Goal: Feedback & Contribution: Contribute content

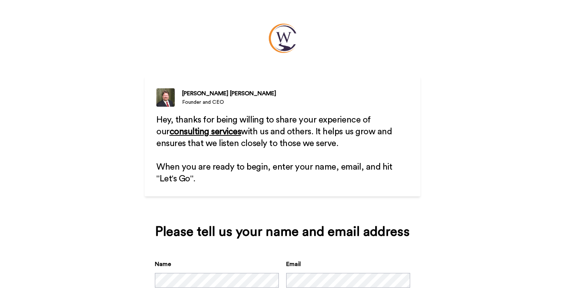
scroll to position [50, 0]
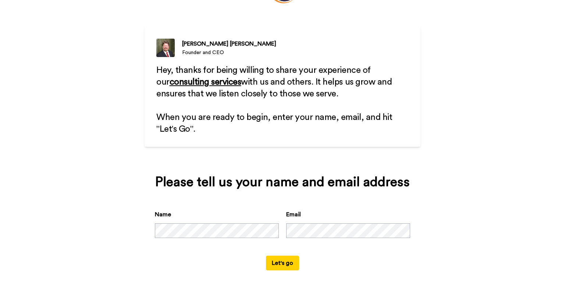
click at [282, 265] on button "Let's go" at bounding box center [282, 263] width 33 height 15
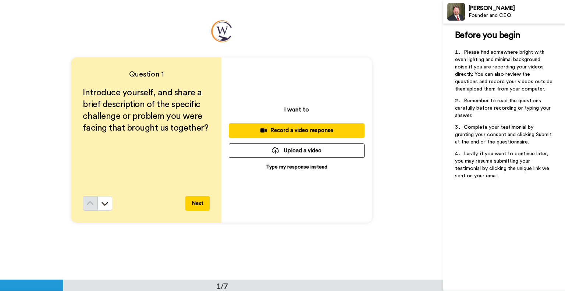
click at [280, 127] on div "Record a video response" at bounding box center [297, 131] width 124 height 8
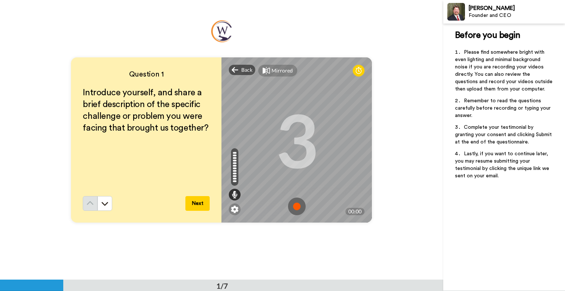
click at [297, 206] on img at bounding box center [297, 207] width 18 height 18
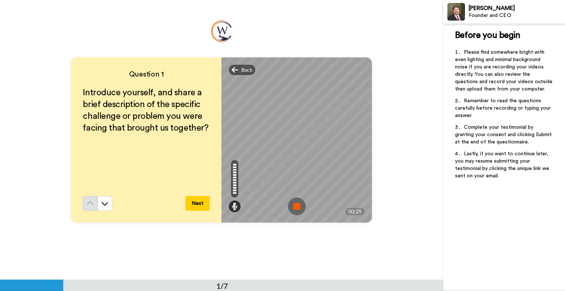
click at [198, 203] on button "Next" at bounding box center [198, 203] width 24 height 15
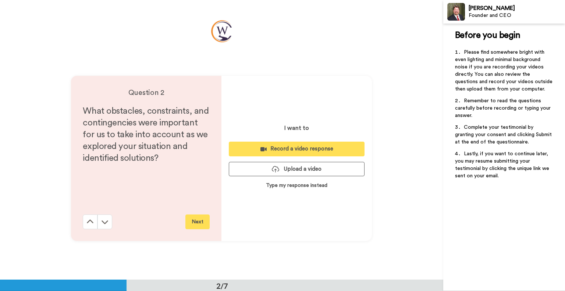
scroll to position [280, 0]
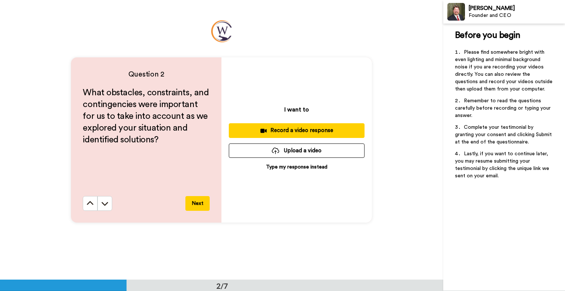
click at [303, 130] on div "Record a video response" at bounding box center [297, 131] width 124 height 8
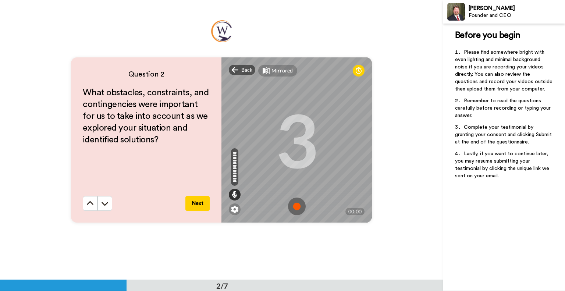
click at [299, 203] on img at bounding box center [297, 207] width 18 height 18
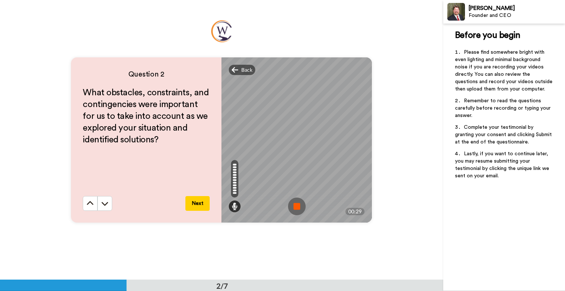
click at [299, 208] on img at bounding box center [297, 207] width 18 height 18
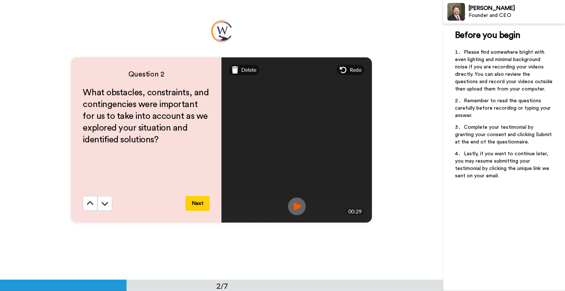
click at [199, 199] on button "Next" at bounding box center [198, 203] width 24 height 15
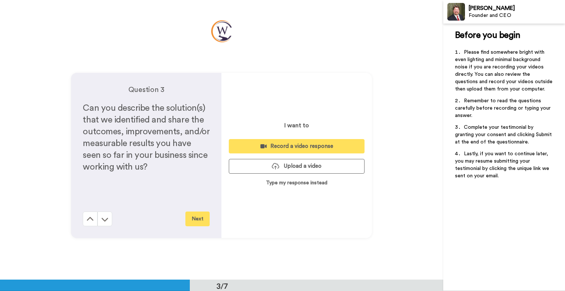
scroll to position [560, 0]
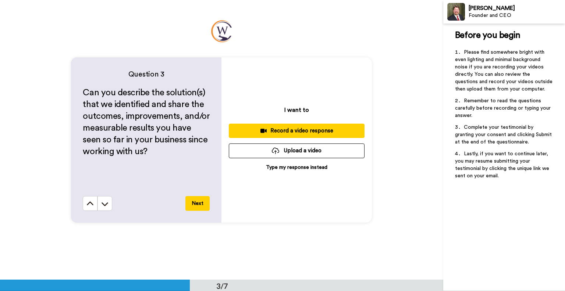
click at [303, 130] on div "Record a video response" at bounding box center [297, 131] width 124 height 8
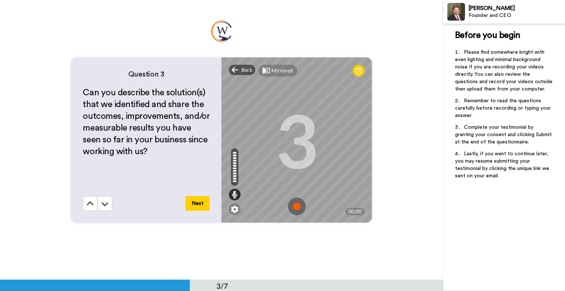
click at [294, 209] on img at bounding box center [297, 207] width 18 height 18
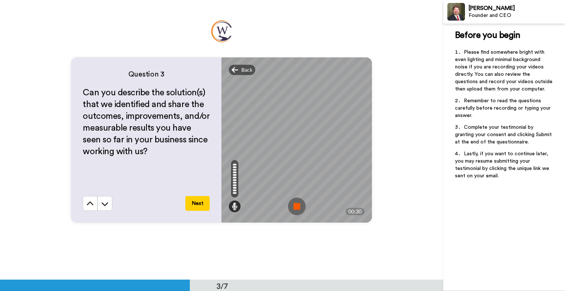
click at [300, 207] on img at bounding box center [297, 207] width 18 height 18
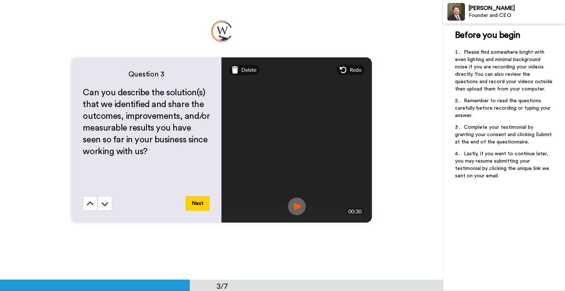
click at [200, 203] on button "Next" at bounding box center [198, 203] width 24 height 15
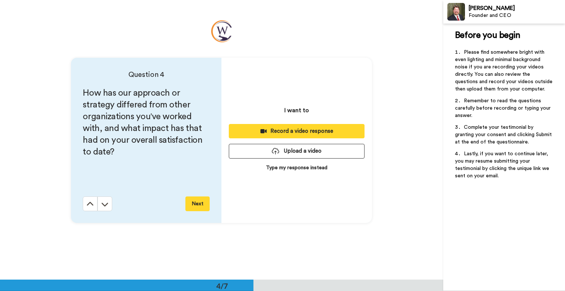
scroll to position [840, 0]
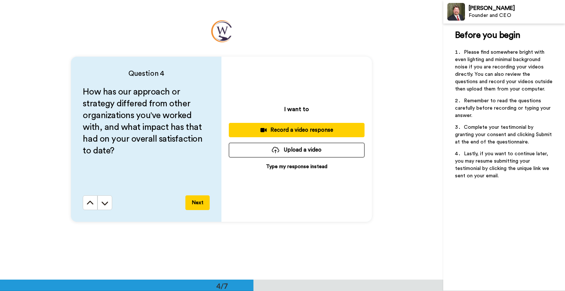
click at [299, 130] on div "Record a video response" at bounding box center [297, 130] width 124 height 8
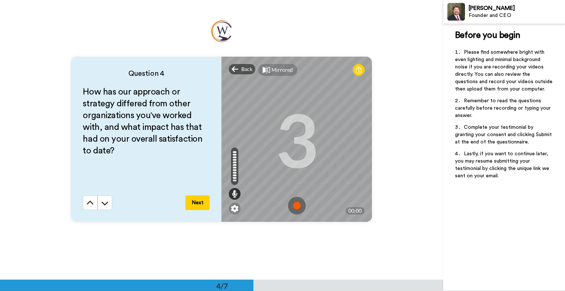
click at [296, 204] on img at bounding box center [297, 206] width 18 height 18
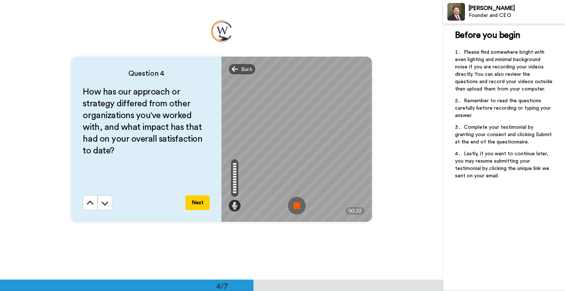
click at [301, 207] on img at bounding box center [297, 206] width 18 height 18
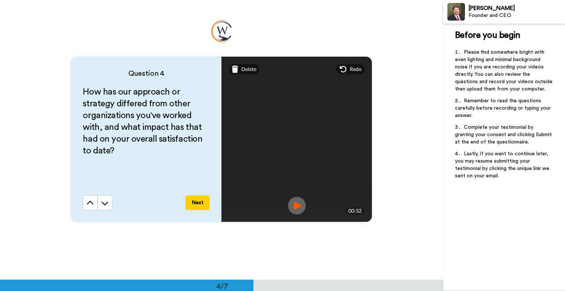
click at [195, 203] on button "Next" at bounding box center [198, 202] width 24 height 15
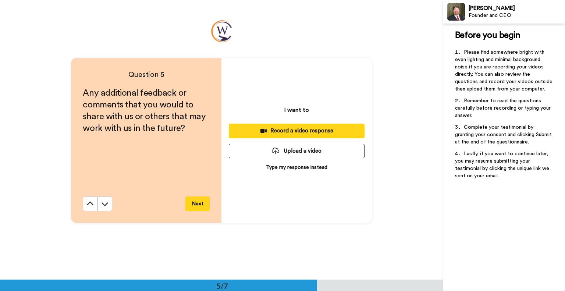
scroll to position [1120, 0]
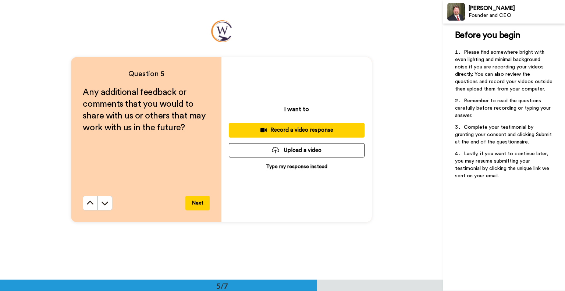
click at [312, 131] on div "Record a video response" at bounding box center [297, 130] width 124 height 8
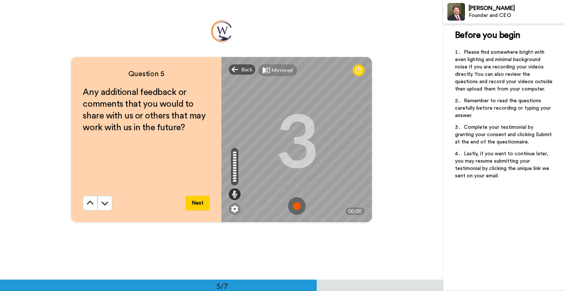
click at [297, 206] on img at bounding box center [297, 206] width 18 height 18
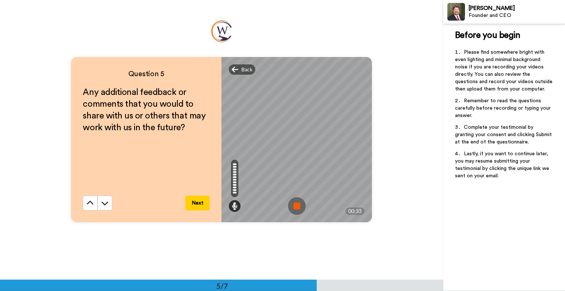
click at [297, 202] on img at bounding box center [297, 206] width 18 height 18
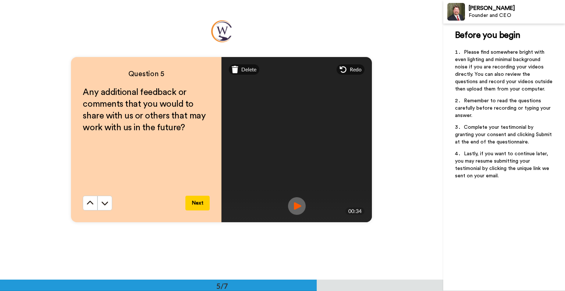
click at [195, 204] on button "Next" at bounding box center [198, 203] width 24 height 15
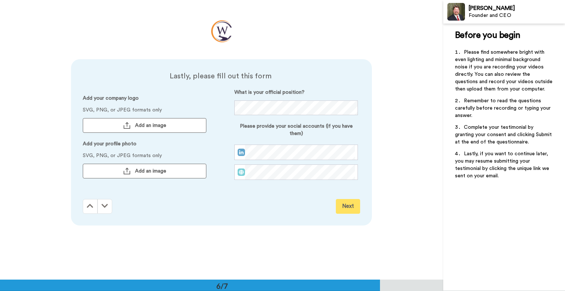
scroll to position [1400, 0]
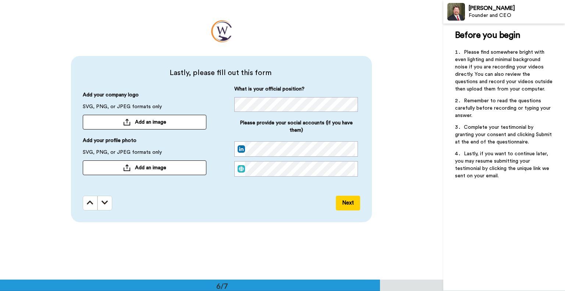
click at [140, 122] on span "Add an image" at bounding box center [150, 122] width 31 height 7
click at [141, 167] on span "Add an image" at bounding box center [150, 167] width 31 height 7
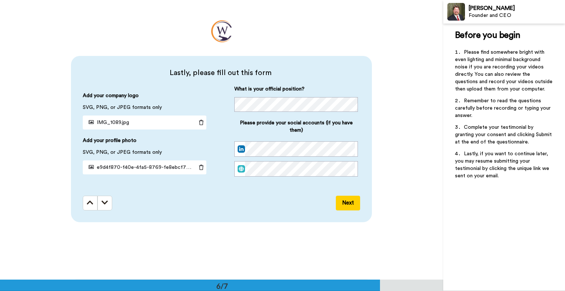
scroll to position [0, 0]
click at [345, 205] on button "Next" at bounding box center [348, 203] width 24 height 15
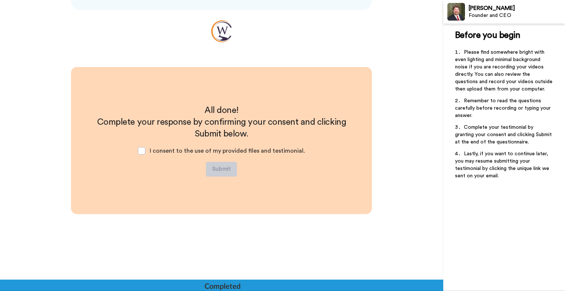
scroll to position [1614, 0]
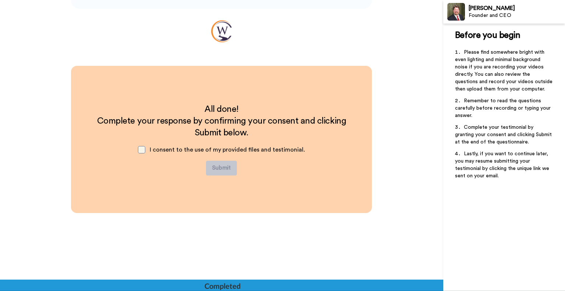
click at [144, 150] on span at bounding box center [141, 149] width 7 height 7
click at [228, 168] on button "Submit" at bounding box center [221, 168] width 31 height 15
